Goal: Book appointment/travel/reservation

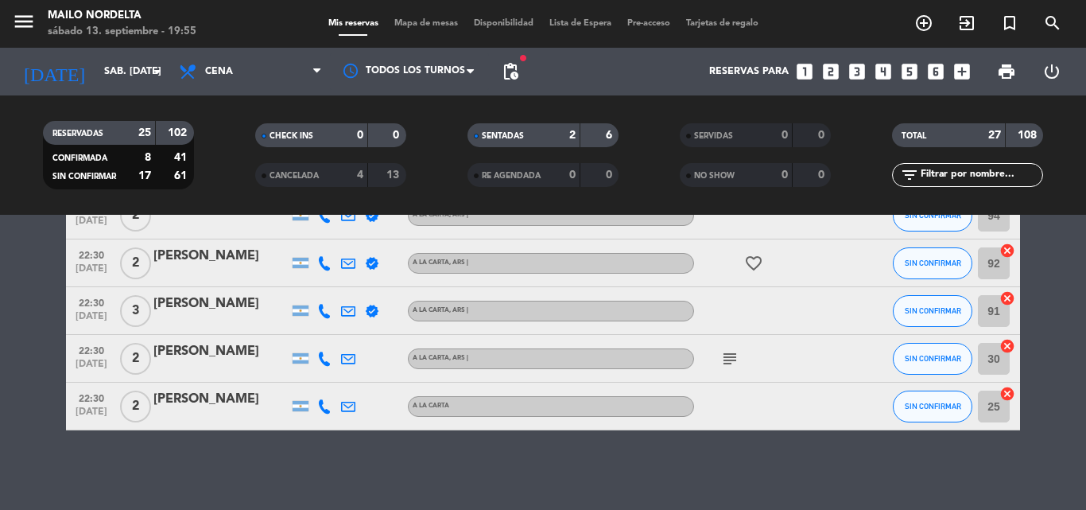
scroll to position [1177, 0]
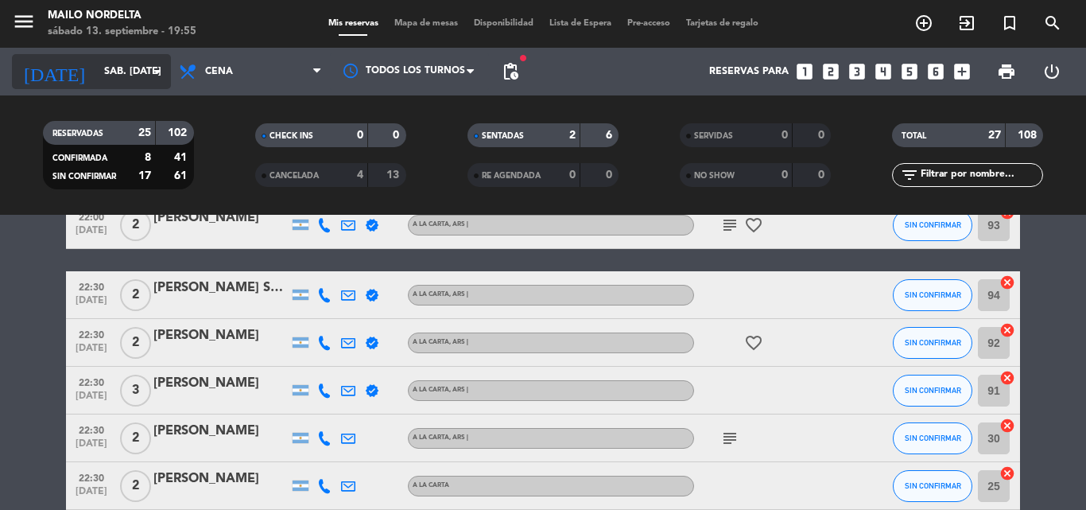
click at [151, 76] on icon "arrow_drop_down" at bounding box center [157, 71] width 19 height 19
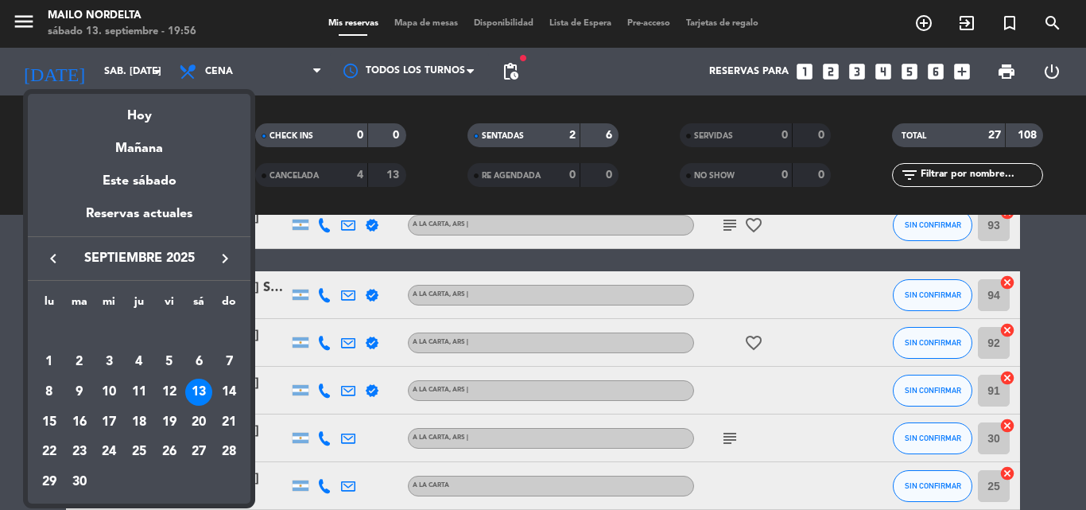
click at [145, 139] on div "Mañana" at bounding box center [139, 142] width 223 height 33
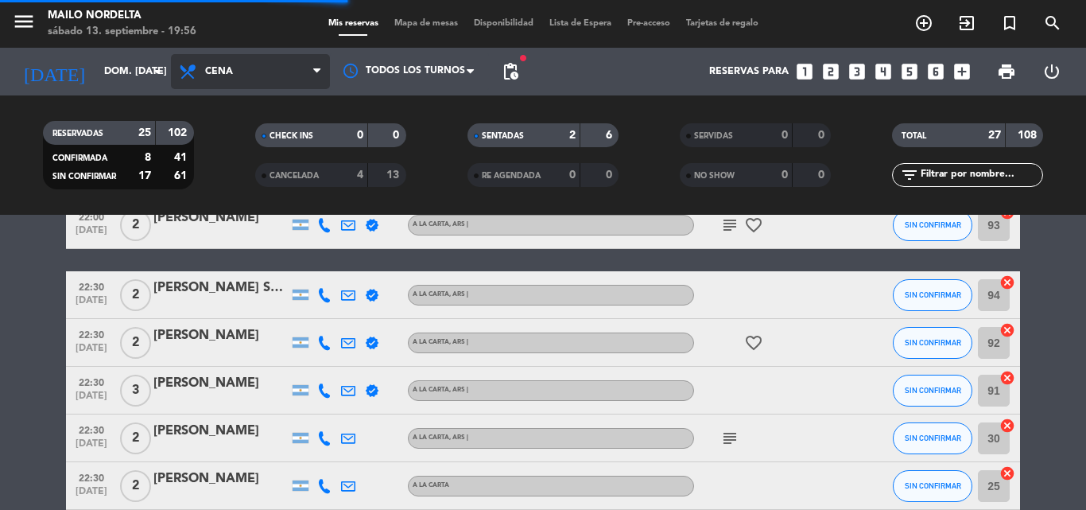
click at [229, 56] on span "Cena" at bounding box center [250, 71] width 159 height 35
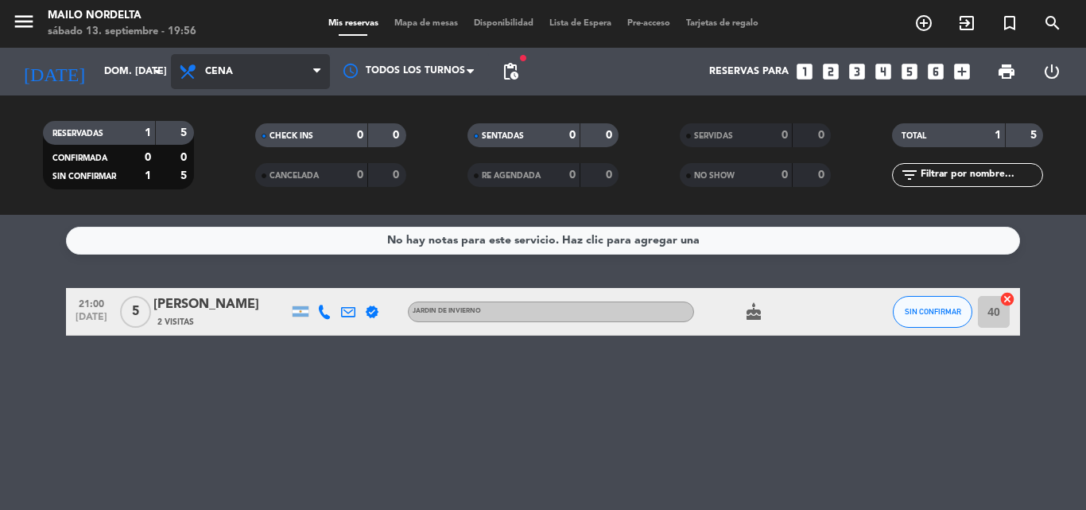
click at [270, 79] on span "Cena" at bounding box center [250, 71] width 159 height 35
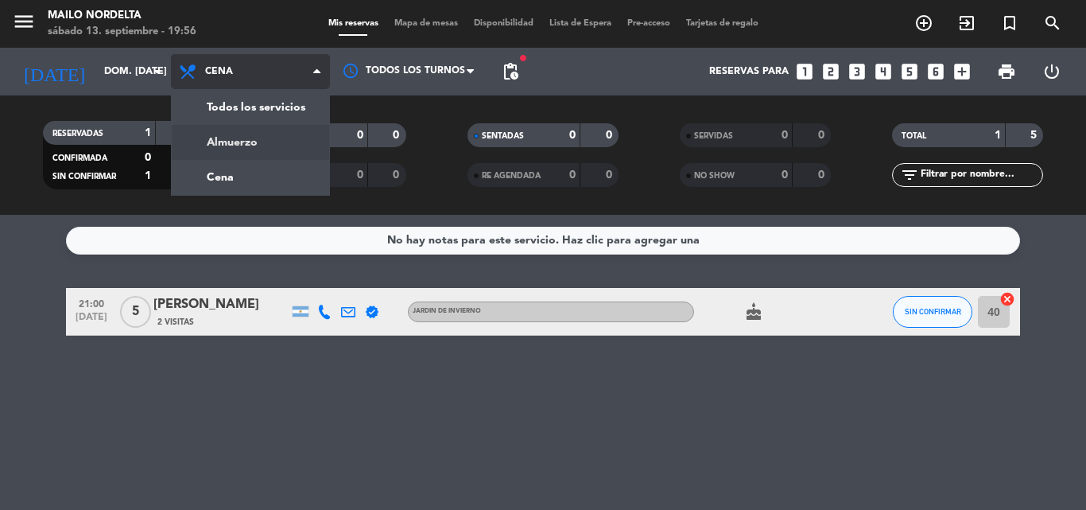
click at [270, 138] on div "menu Mailo Nordelta sábado 13. septiembre - 19:56 Mis reservas Mapa de mesas Di…" at bounding box center [543, 107] width 1086 height 215
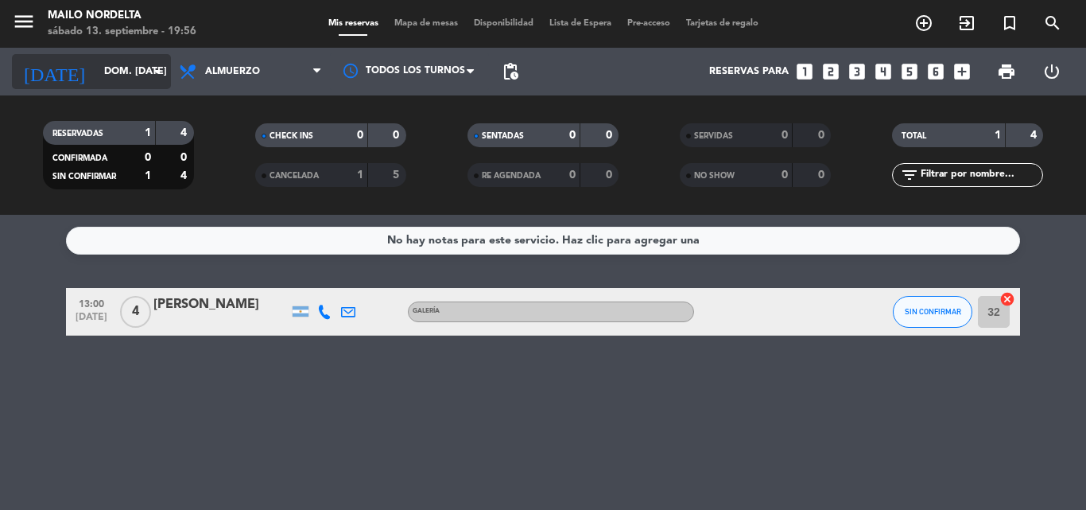
click at [136, 76] on input "dom. [DATE]" at bounding box center [163, 71] width 134 height 27
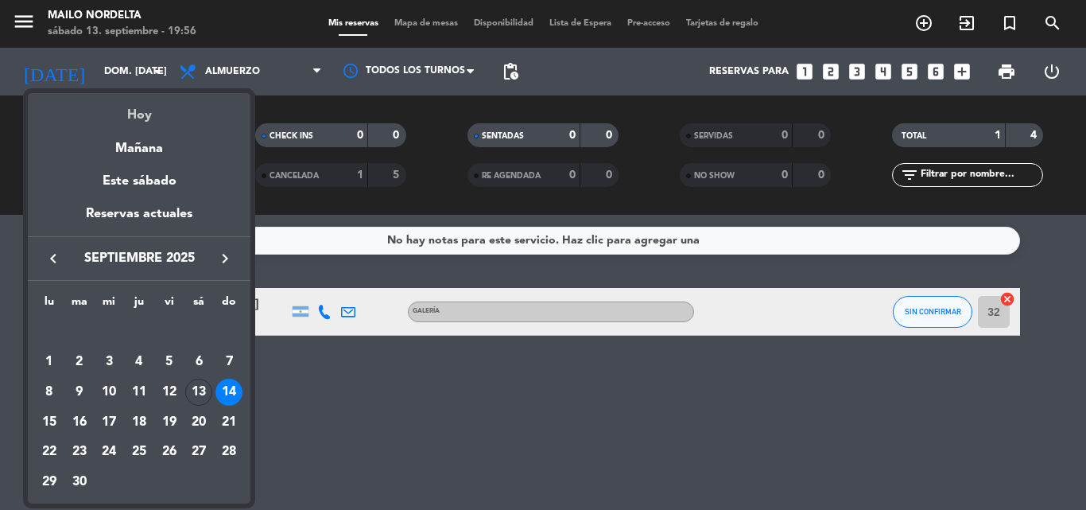
click at [140, 120] on div "Hoy" at bounding box center [139, 109] width 223 height 33
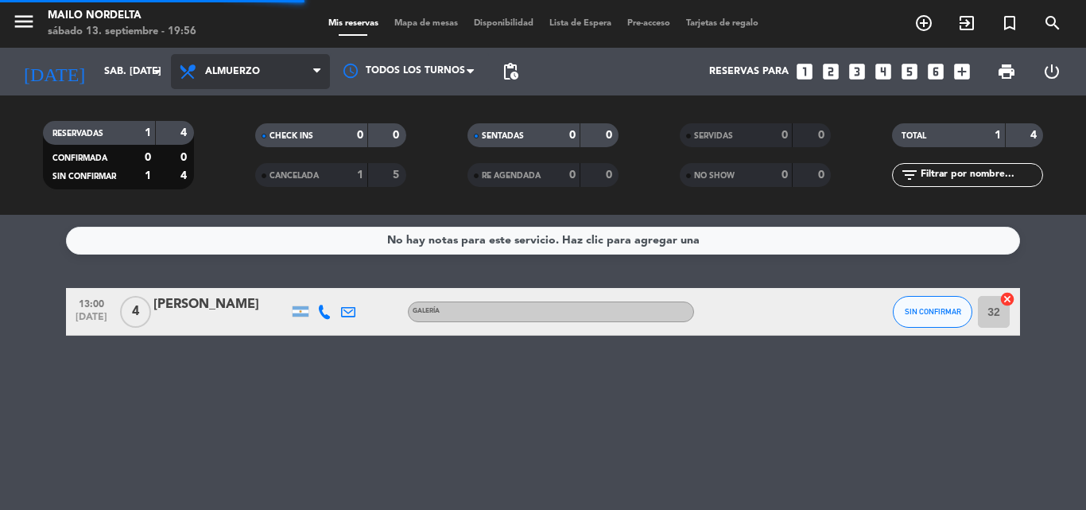
click at [219, 70] on span "Almuerzo" at bounding box center [232, 71] width 55 height 11
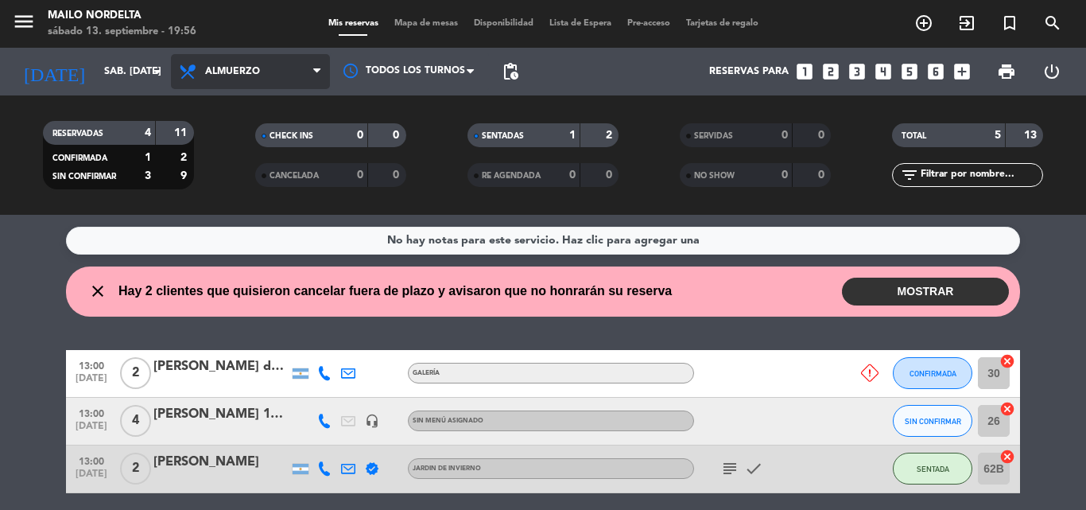
click at [254, 77] on span "Almuerzo" at bounding box center [250, 71] width 159 height 35
click at [265, 168] on div "menu Mailo Nordelta sábado 13. septiembre - 19:56 Mis reservas Mapa de mesas Di…" at bounding box center [543, 107] width 1086 height 215
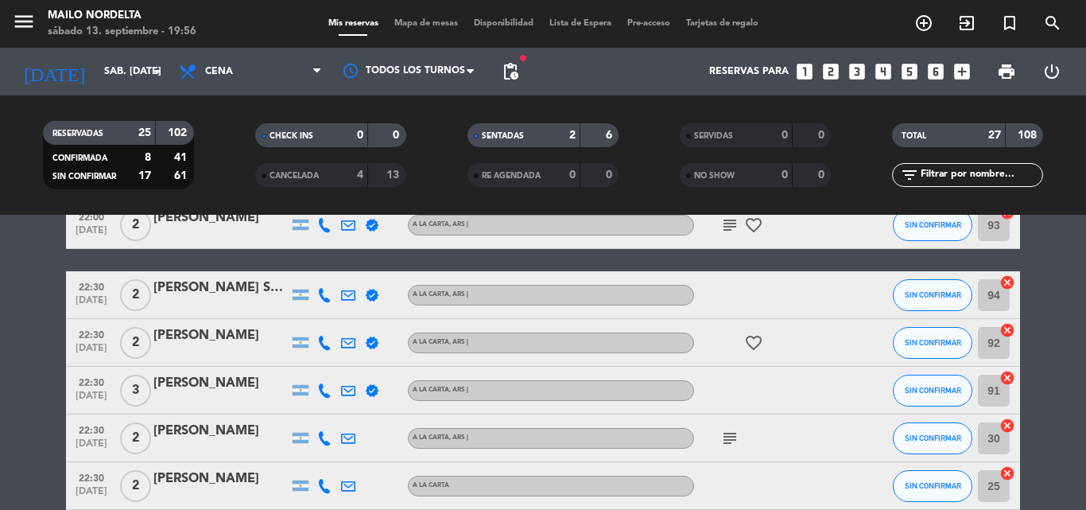
scroll to position [1257, 0]
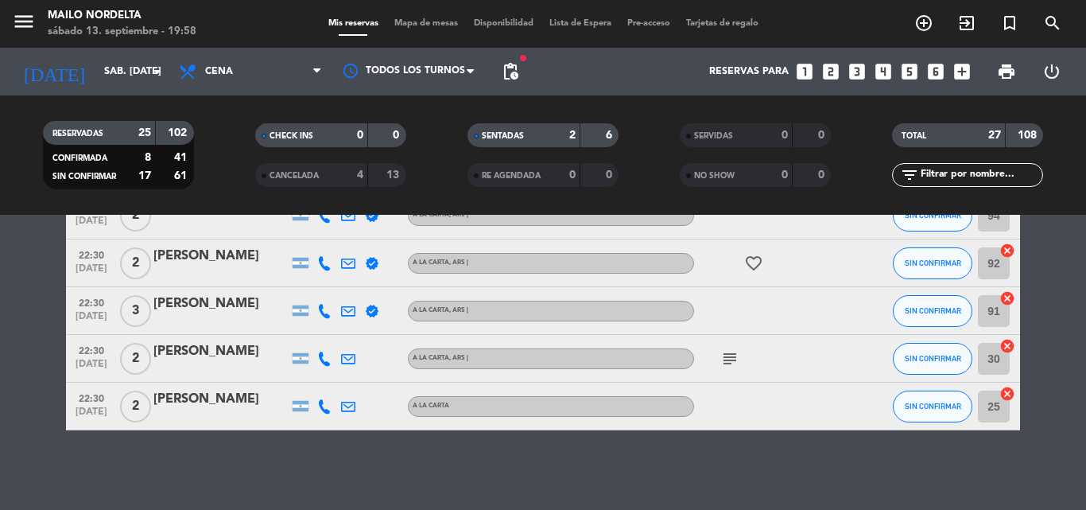
click at [727, 360] on icon "subject" at bounding box center [729, 358] width 19 height 19
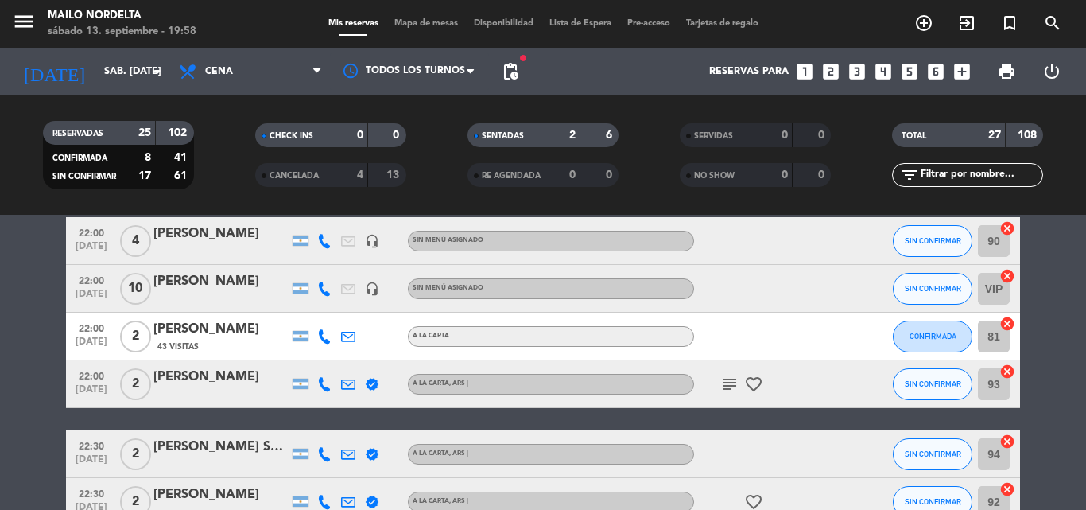
click at [724, 382] on icon "subject" at bounding box center [729, 383] width 19 height 19
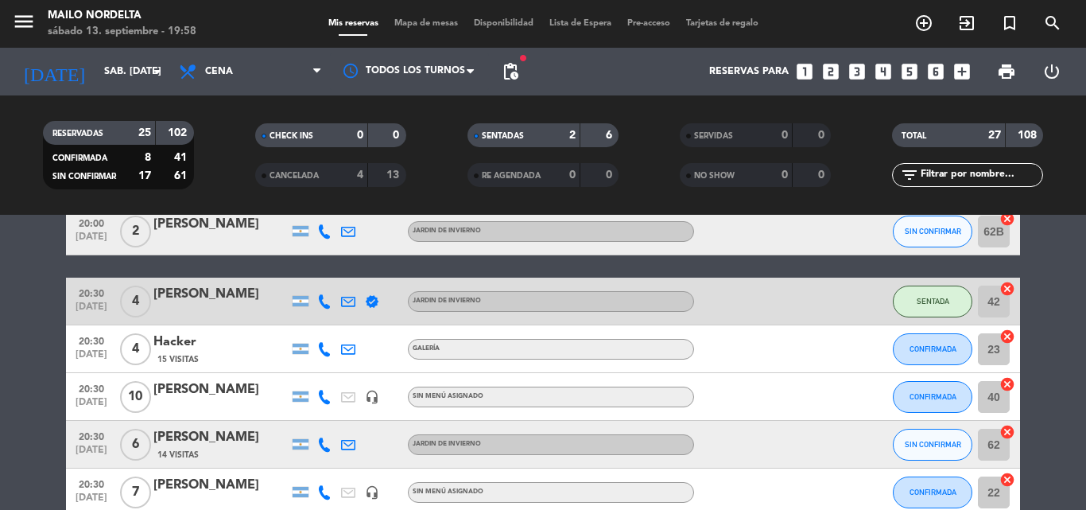
scroll to position [462, 0]
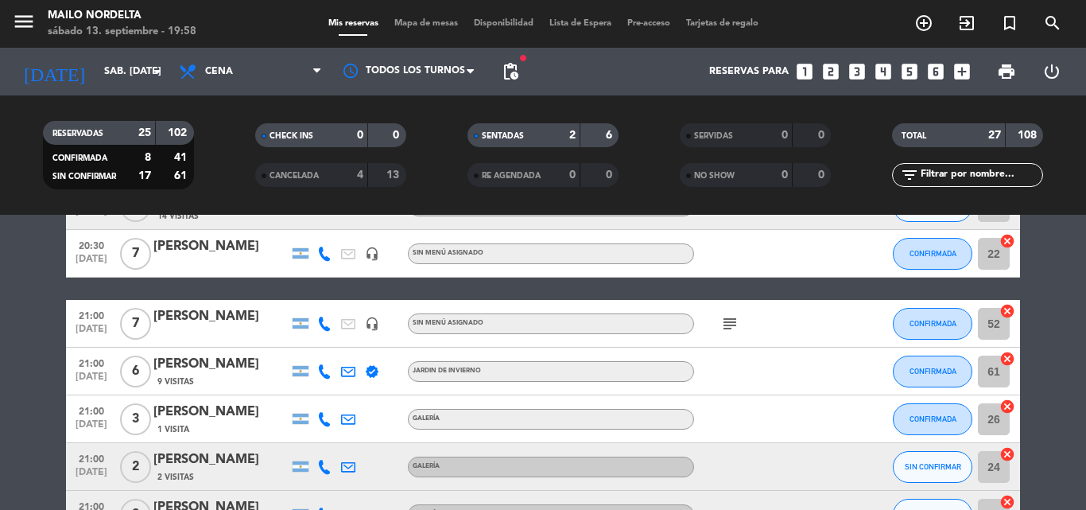
click at [734, 323] on icon "subject" at bounding box center [729, 323] width 19 height 19
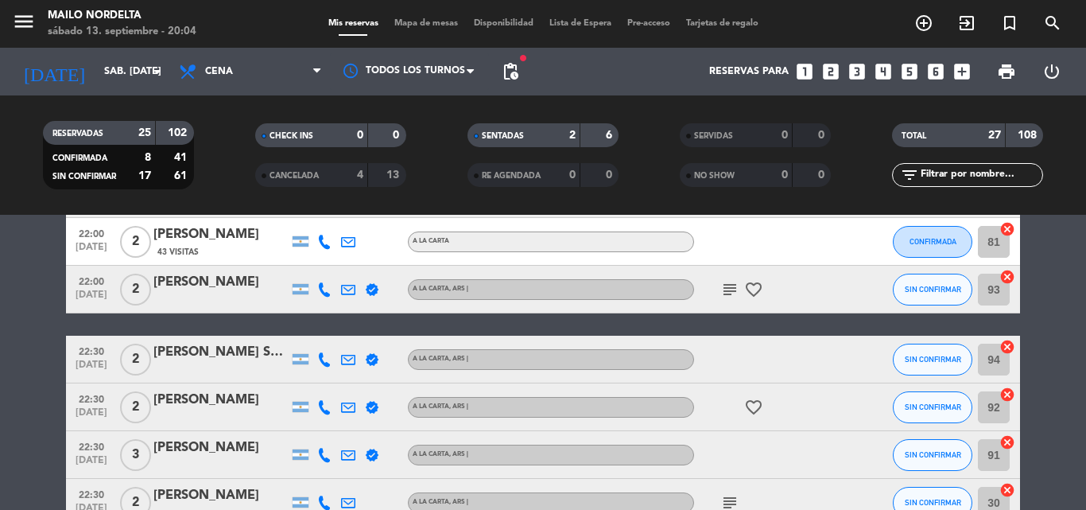
scroll to position [1257, 0]
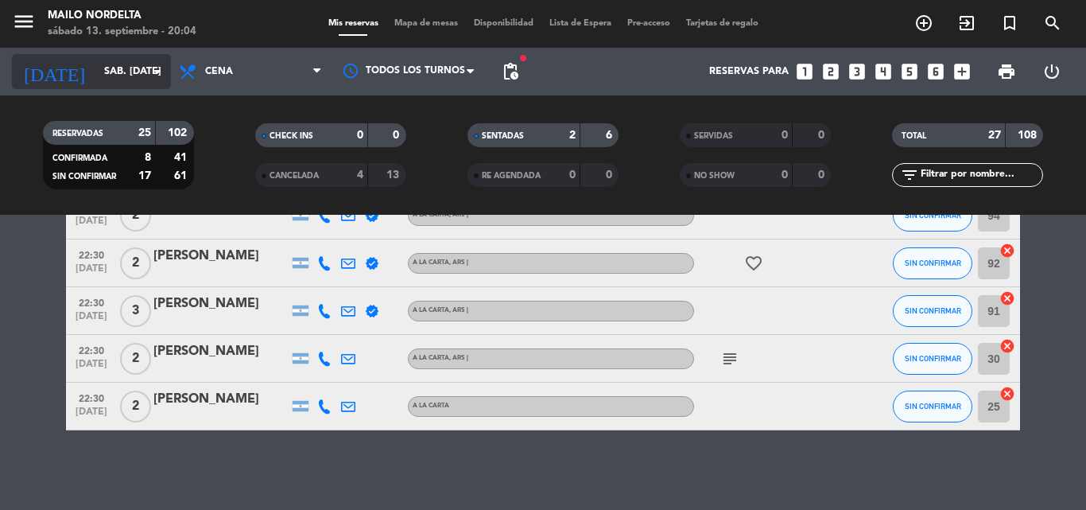
click at [119, 72] on input "sáb. [DATE]" at bounding box center [163, 71] width 134 height 27
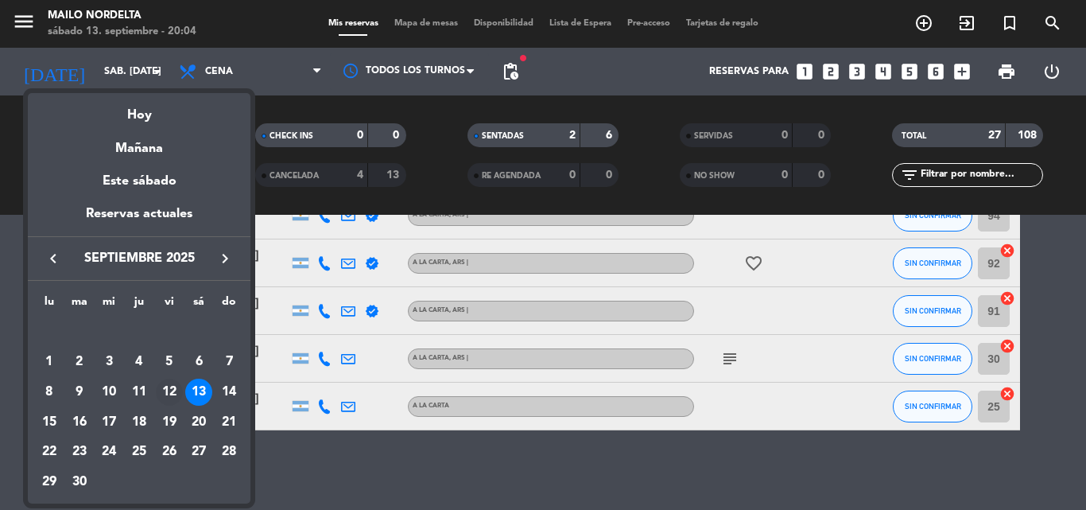
click at [173, 398] on div "12" at bounding box center [169, 391] width 27 height 27
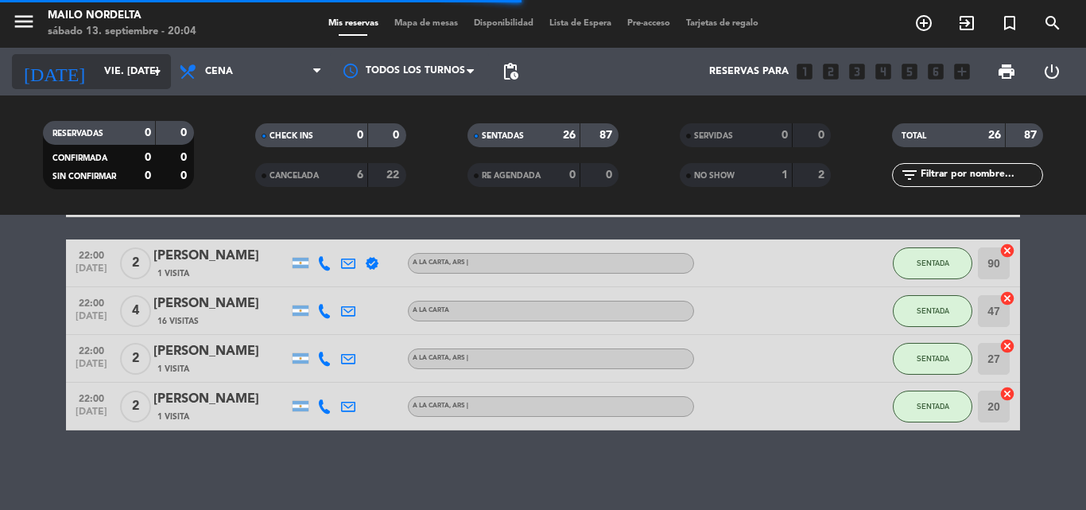
scroll to position [1187, 0]
click at [125, 70] on input "vie. [DATE]" at bounding box center [163, 71] width 134 height 27
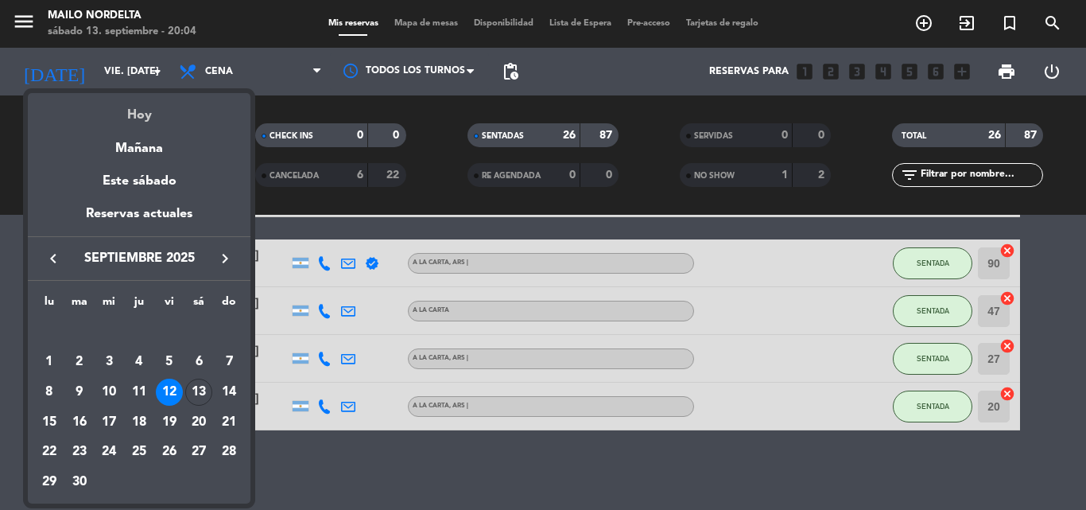
click at [142, 107] on div "Hoy" at bounding box center [139, 109] width 223 height 33
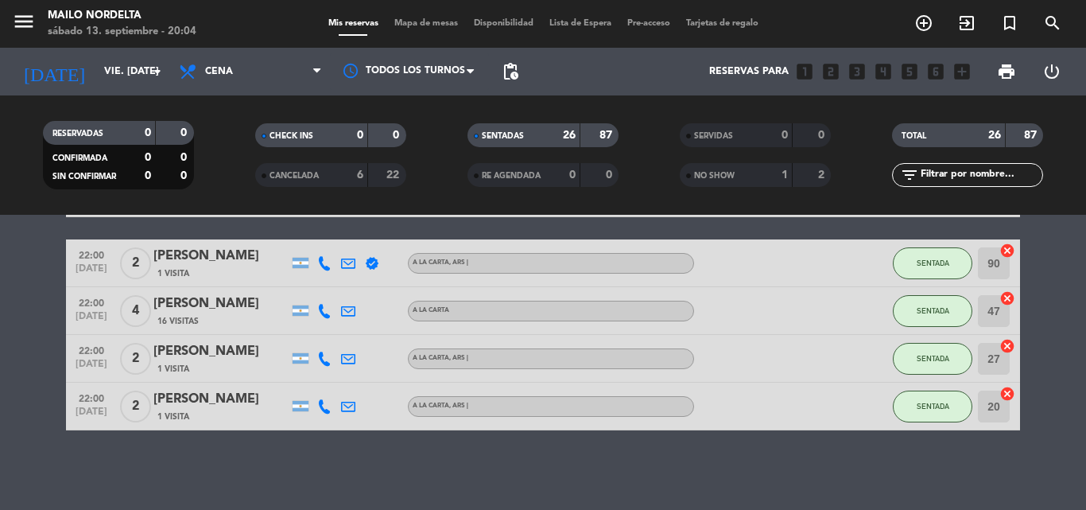
type input "sáb. [DATE]"
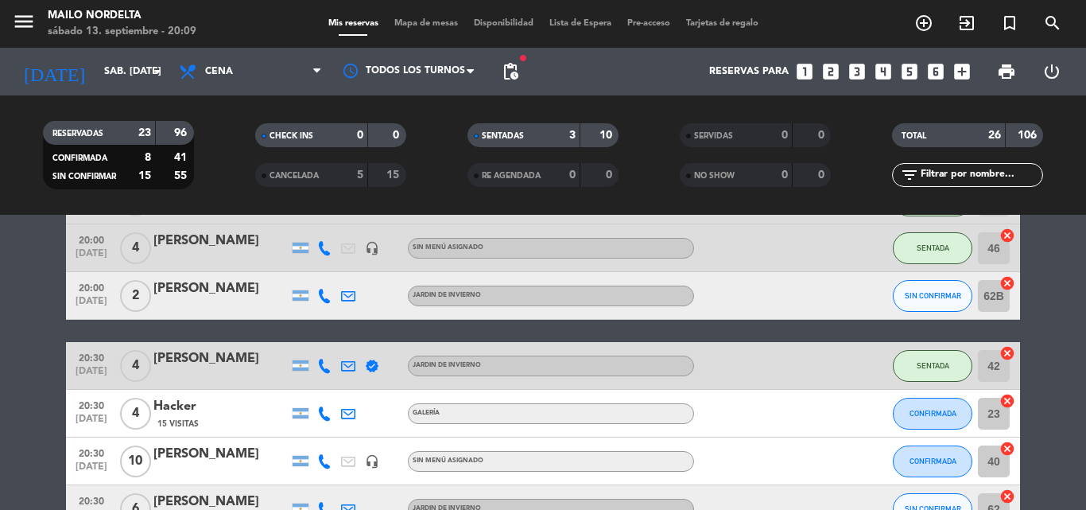
scroll to position [318, 0]
